Goal: Task Accomplishment & Management: Complete application form

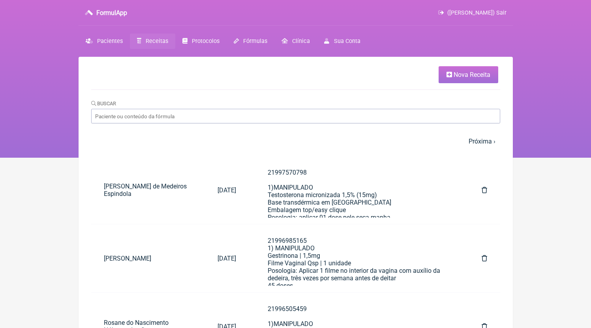
click at [452, 76] on link "Nova Receita" at bounding box center [468, 74] width 60 height 17
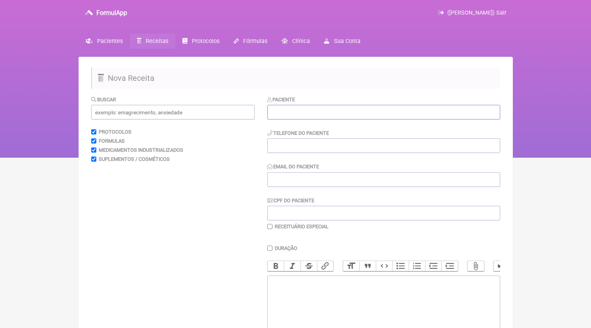
click at [298, 112] on input "text" at bounding box center [383, 112] width 233 height 15
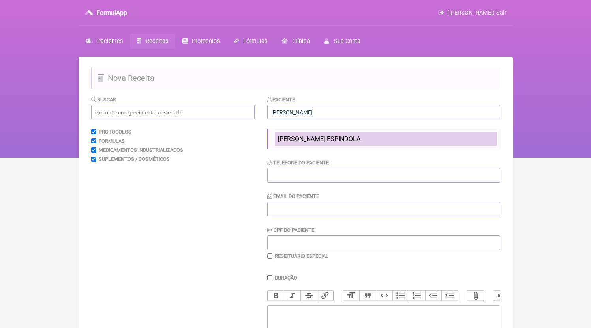
click at [391, 140] on li "[PERSON_NAME] ESPINDOLA" at bounding box center [386, 139] width 222 height 14
type input "[PERSON_NAME] ESPINDOLA"
type input "21980076059"
type input "[EMAIL_ADDRESS][DOMAIN_NAME]"
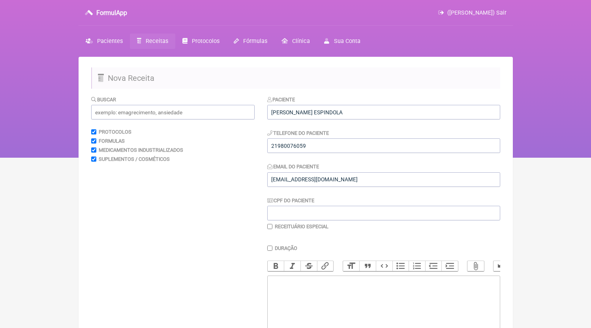
click at [352, 154] on div "Paciente [PERSON_NAME] ESPINDOLA Telefone do Paciente 21980076059 Email do Paci…" at bounding box center [383, 162] width 233 height 135
click at [348, 150] on input "21980076059" at bounding box center [383, 145] width 233 height 15
click at [343, 302] on trix-editor at bounding box center [383, 323] width 233 height 95
paste trix-editor "<div>21980076059</div>"
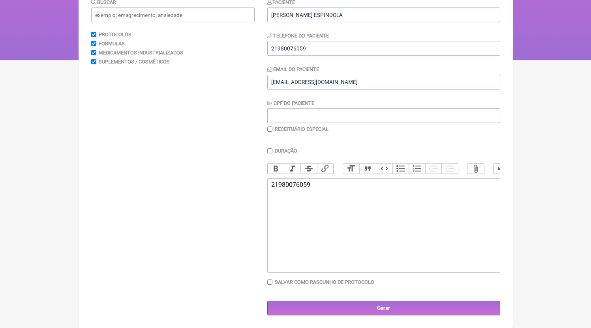
paste trix-editor "<div>21980076059<br><br>21980076059<br>1)MANIPULADO<br>Epigalatocatequina 300mg…"
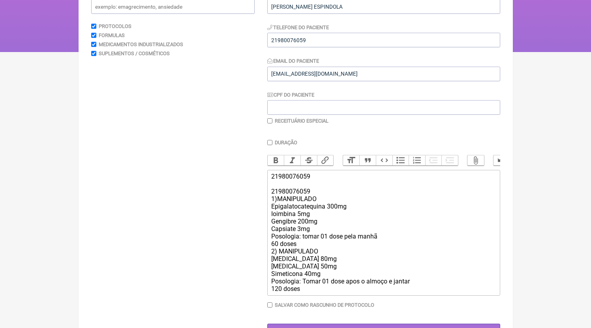
click at [312, 251] on div "21980076059 21980076059 1)MANIPULADO Epigalatocatequina 300mg Ioimbina 5mg Geng…" at bounding box center [383, 233] width 224 height 120
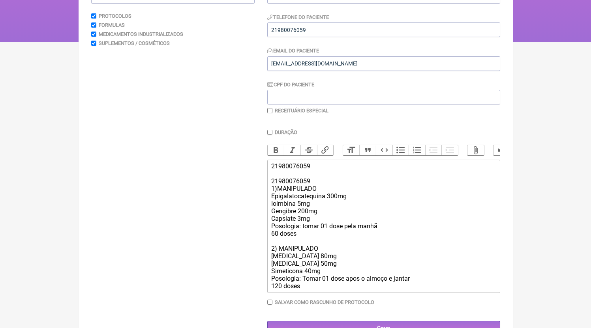
scroll to position [130, 0]
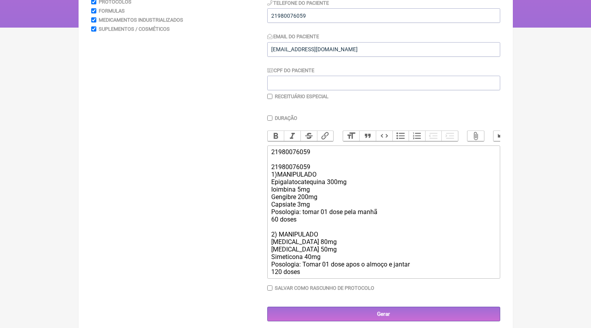
click at [320, 172] on div "21980076059 21980076059 1)MANIPULADO Epigalatocatequina 300mg Ioimbina 5mg Geng…" at bounding box center [383, 211] width 224 height 127
drag, startPoint x: 320, startPoint y: 175, endPoint x: 217, endPoint y: 174, distance: 103.4
click at [217, 174] on form "Buscar Protocolos Formulas Medicamentos Industrializados Suplementos / Cosmétic…" at bounding box center [295, 143] width 409 height 356
type trix-editor "<div>21980076059<br><br>1)MANIPULADO<br>Epigalatocatequina 300mg<br>Ioimbina 5m…"
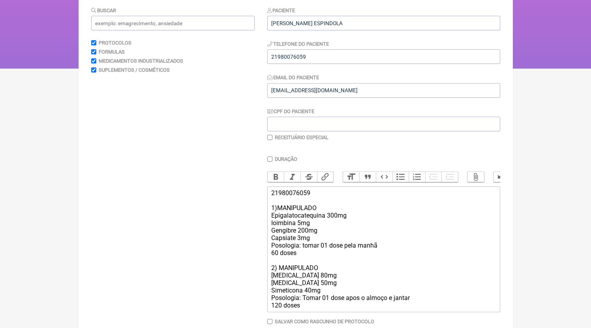
scroll to position [137, 0]
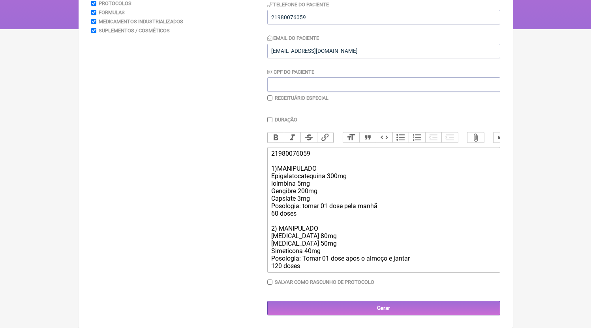
click at [367, 298] on div "Paciente [PERSON_NAME] ESPINDOLA Telefone do Paciente 21980076059 Email do Paci…" at bounding box center [383, 141] width 233 height 349
click at [366, 301] on div "Paciente [PERSON_NAME] ESPINDOLA Telefone do Paciente 21980076059 Email do Paci…" at bounding box center [383, 141] width 233 height 349
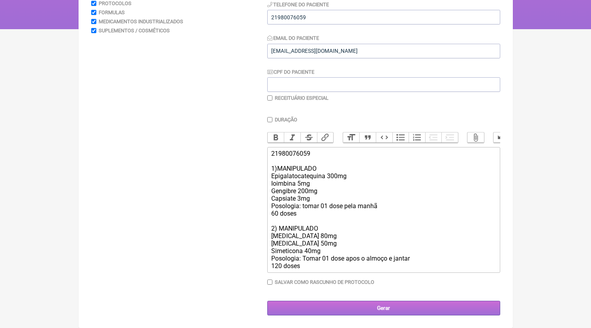
click at [361, 305] on input "Gerar" at bounding box center [383, 308] width 233 height 15
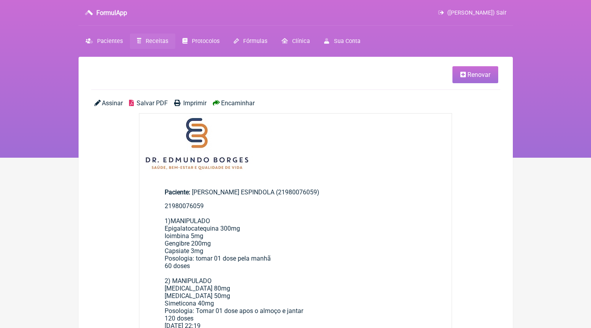
click at [152, 107] on span "Salvar PDF" at bounding box center [152, 102] width 31 height 7
click at [153, 43] on span "Receitas" at bounding box center [157, 41] width 22 height 7
